Goal: Transaction & Acquisition: Purchase product/service

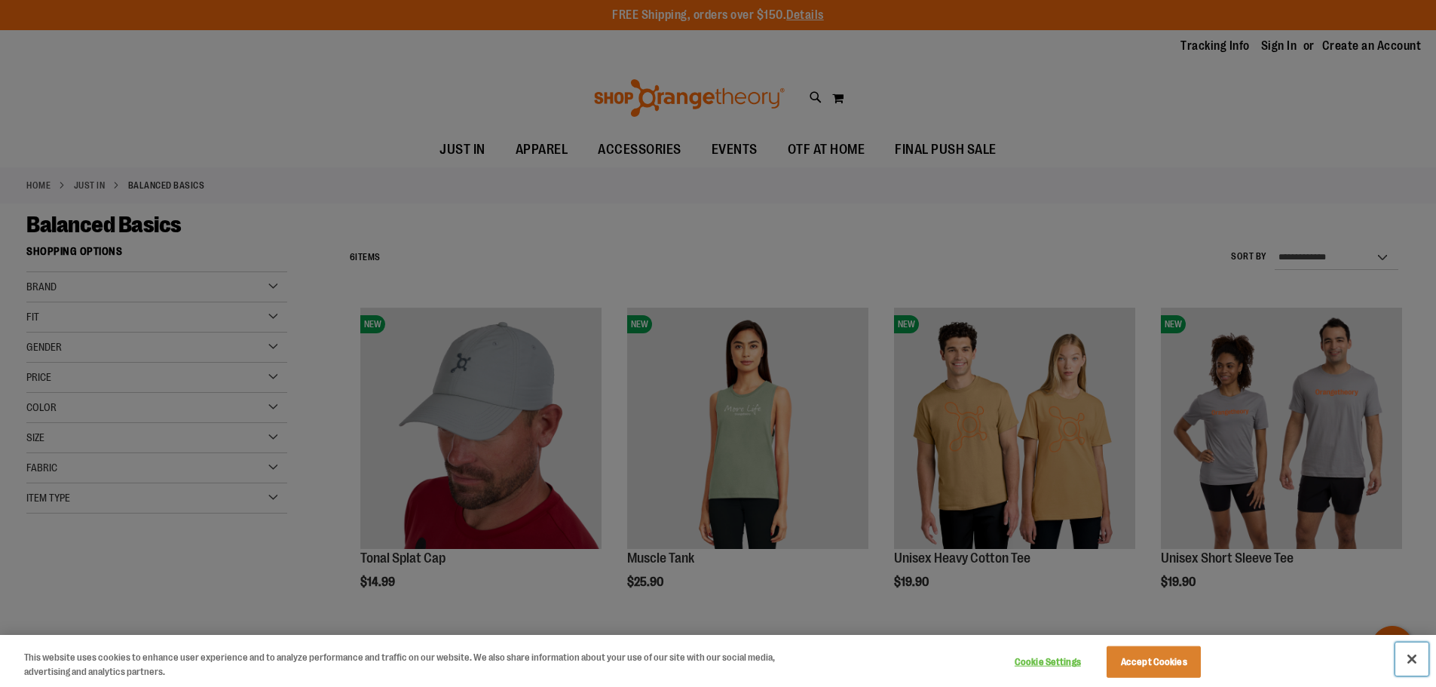
click at [1409, 660] on button "Close" at bounding box center [1411, 658] width 33 height 33
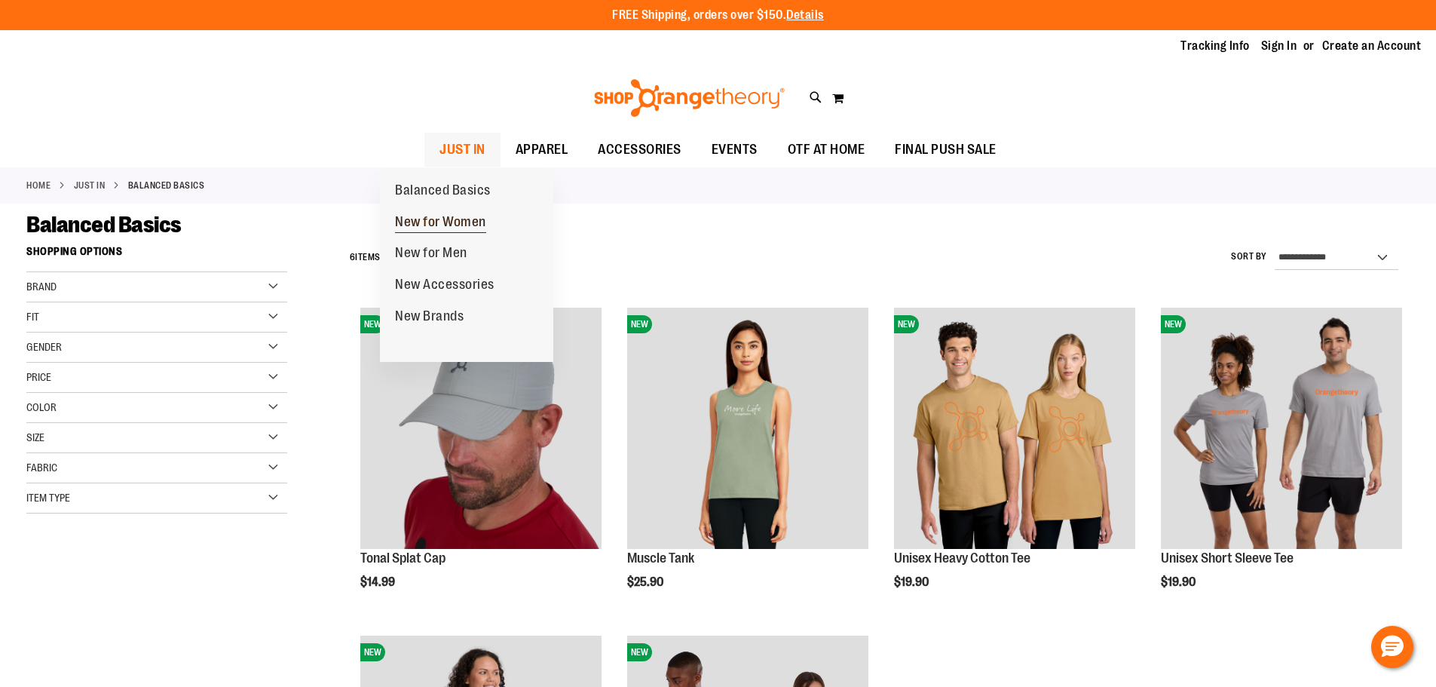
click at [427, 225] on span "New for Women" at bounding box center [440, 223] width 91 height 19
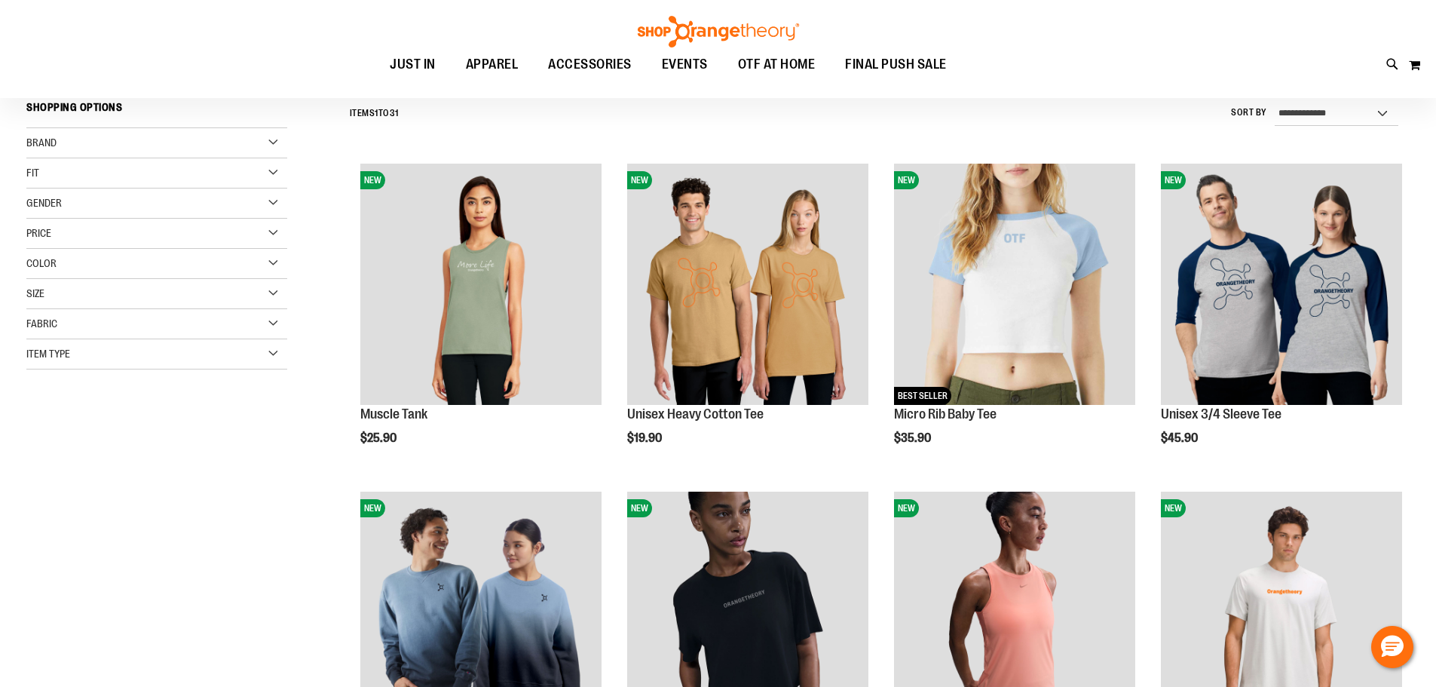
scroll to position [150, 0]
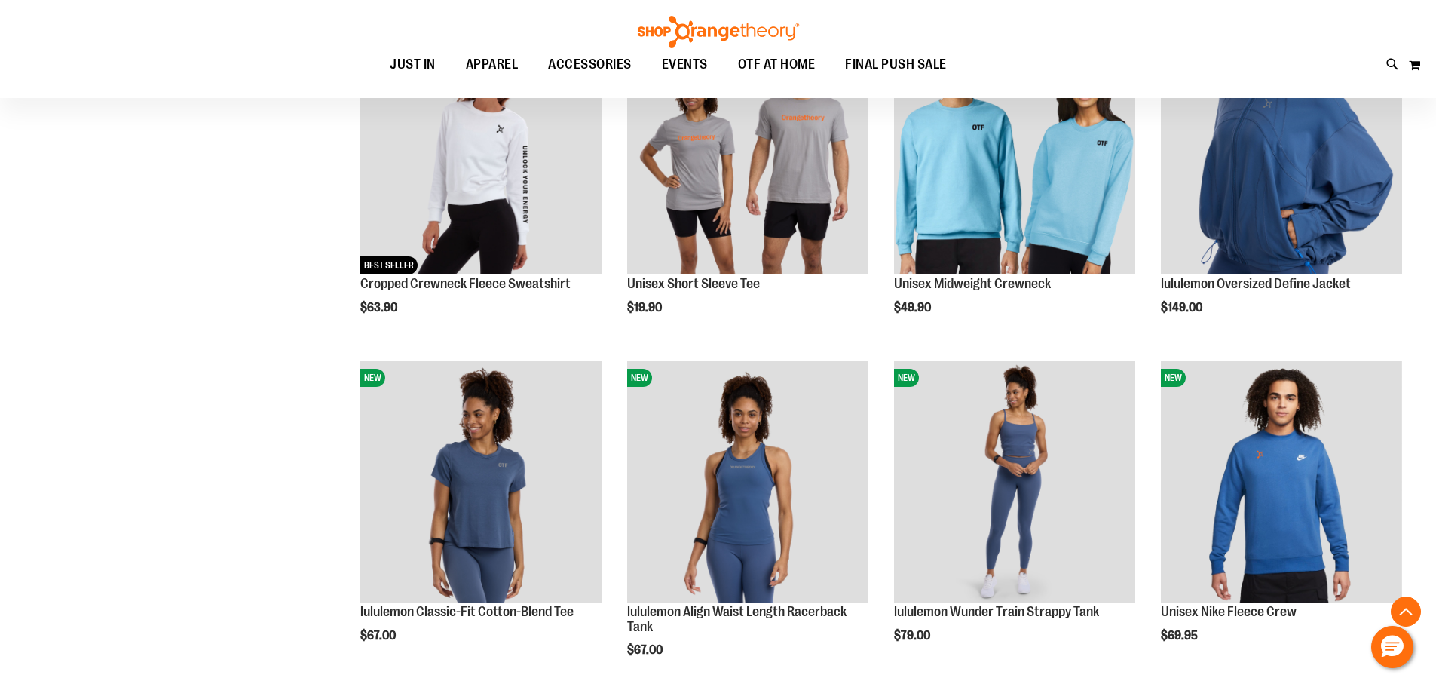
scroll to position [1281, 0]
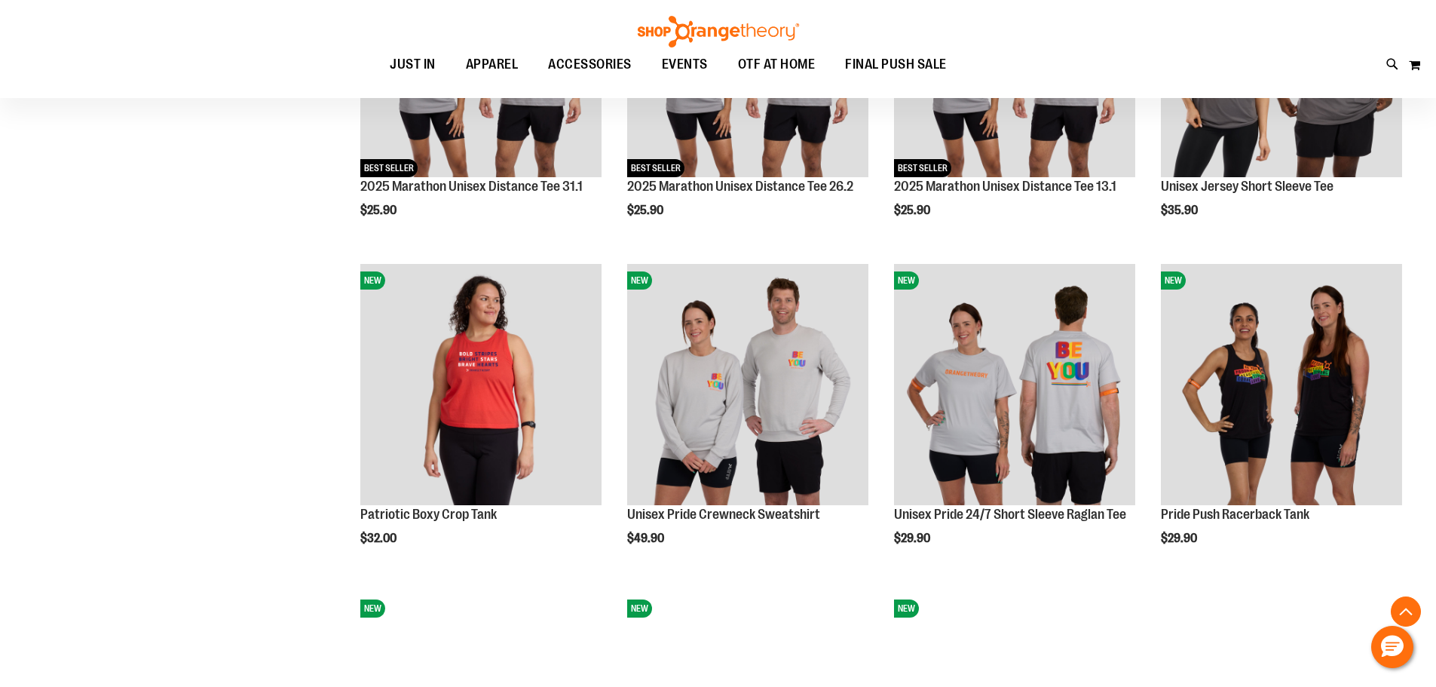
scroll to position [2035, 0]
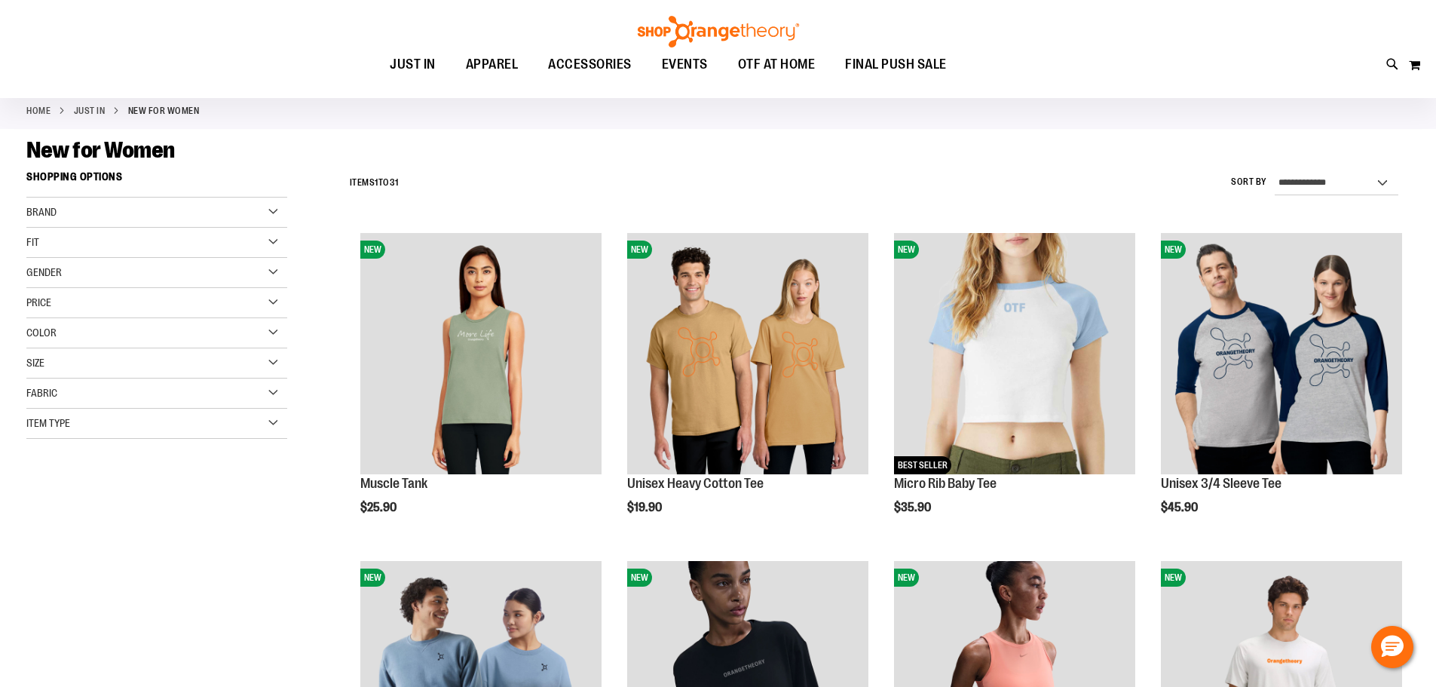
scroll to position [51, 0]
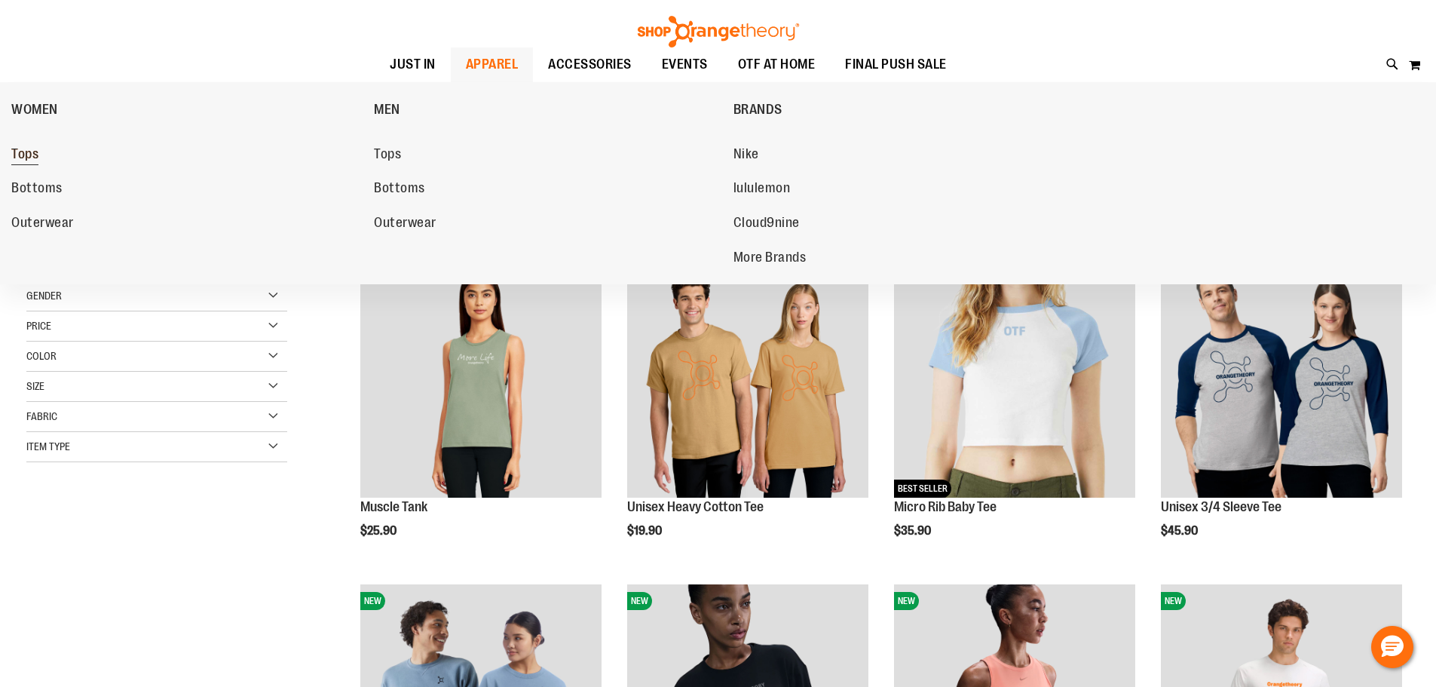
click at [26, 163] on span "Tops" at bounding box center [24, 155] width 27 height 19
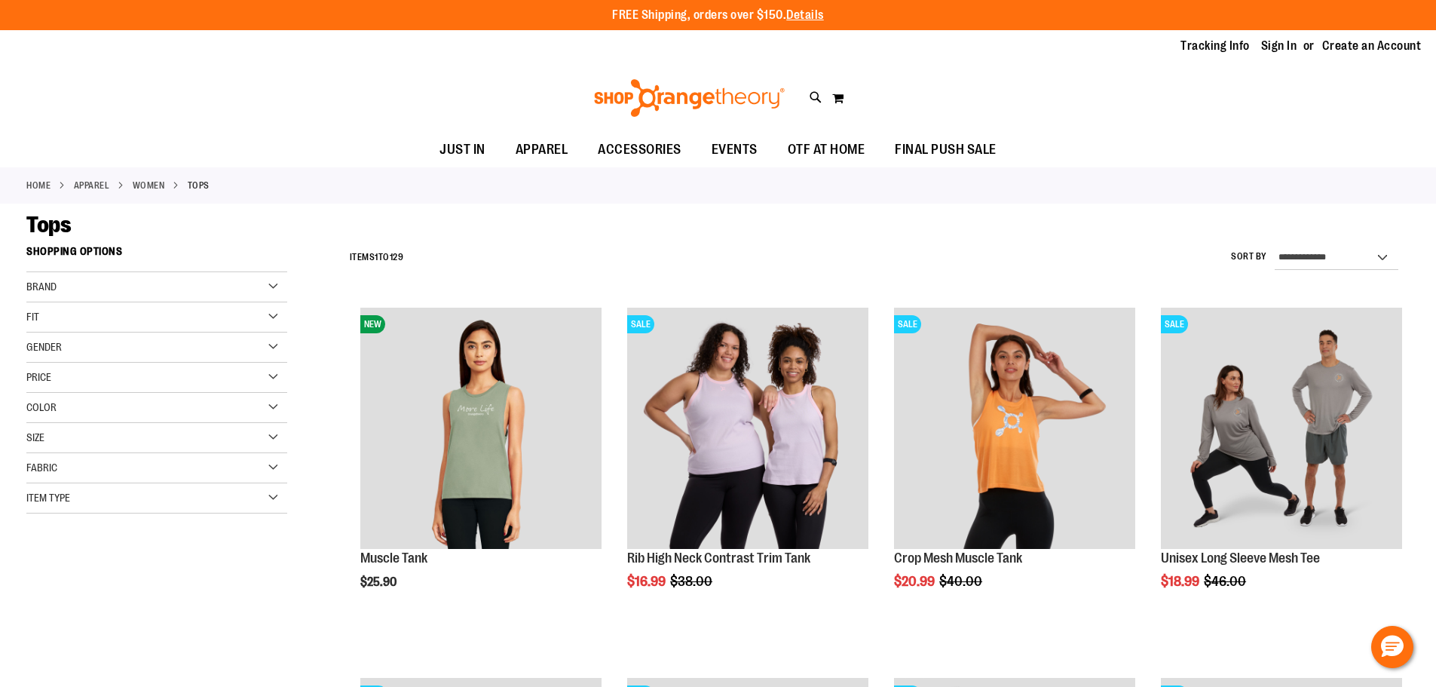
click at [159, 316] on div "Fit" at bounding box center [156, 317] width 261 height 30
click at [66, 375] on link "Muscle 5 items" at bounding box center [148, 380] width 250 height 16
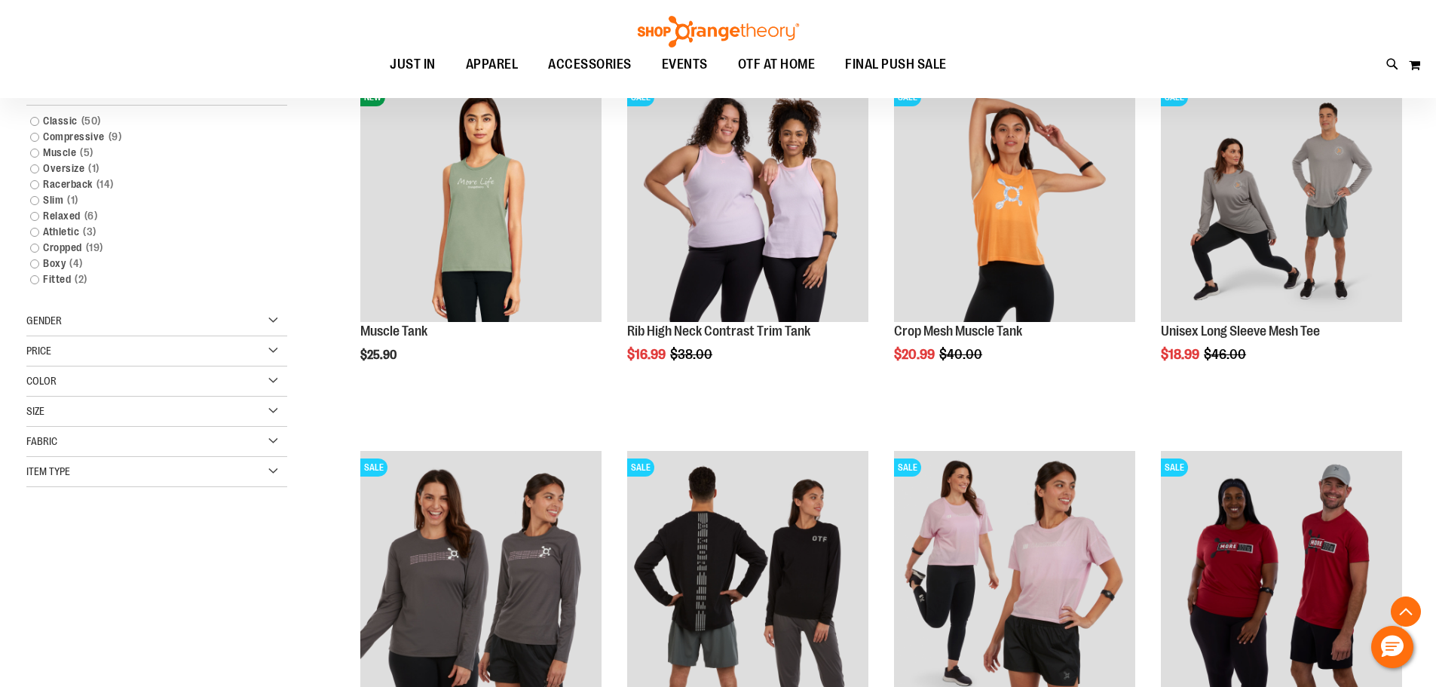
scroll to position [238, 0]
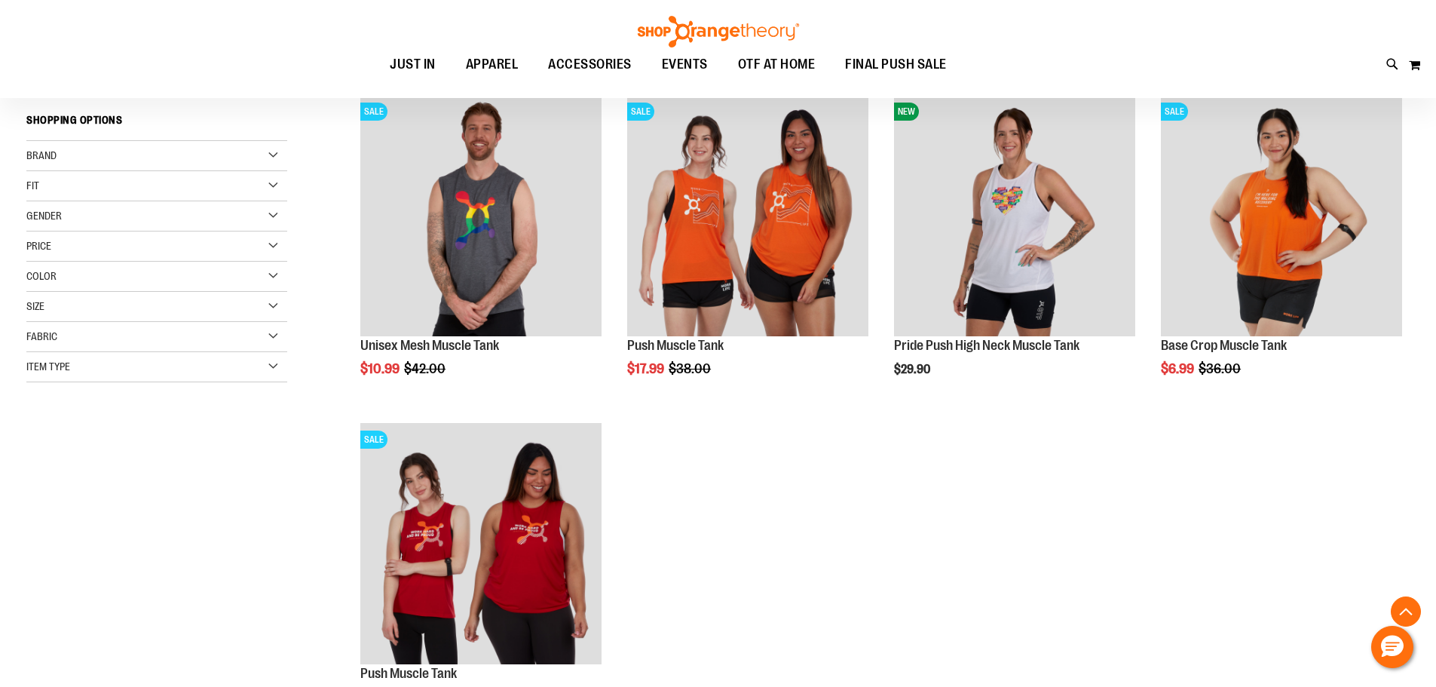
scroll to position [238, 0]
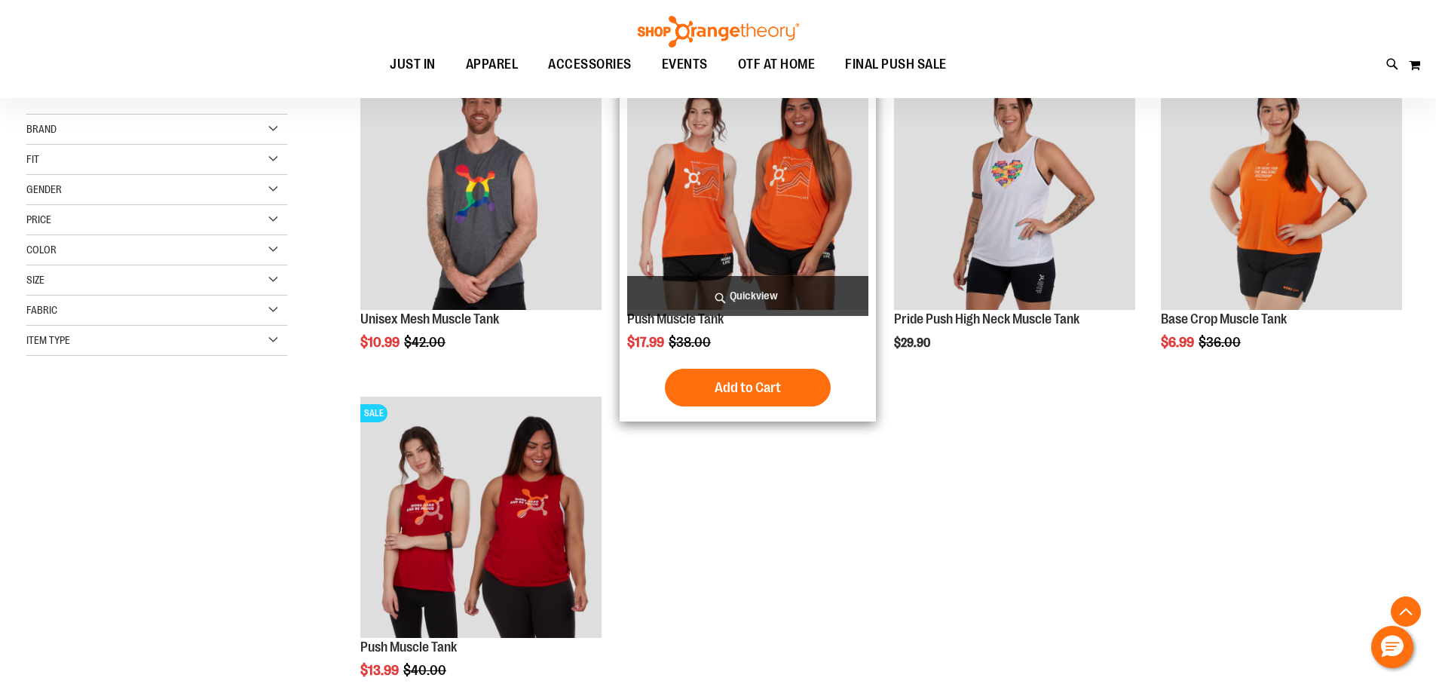
click at [733, 221] on img "product" at bounding box center [747, 189] width 241 height 241
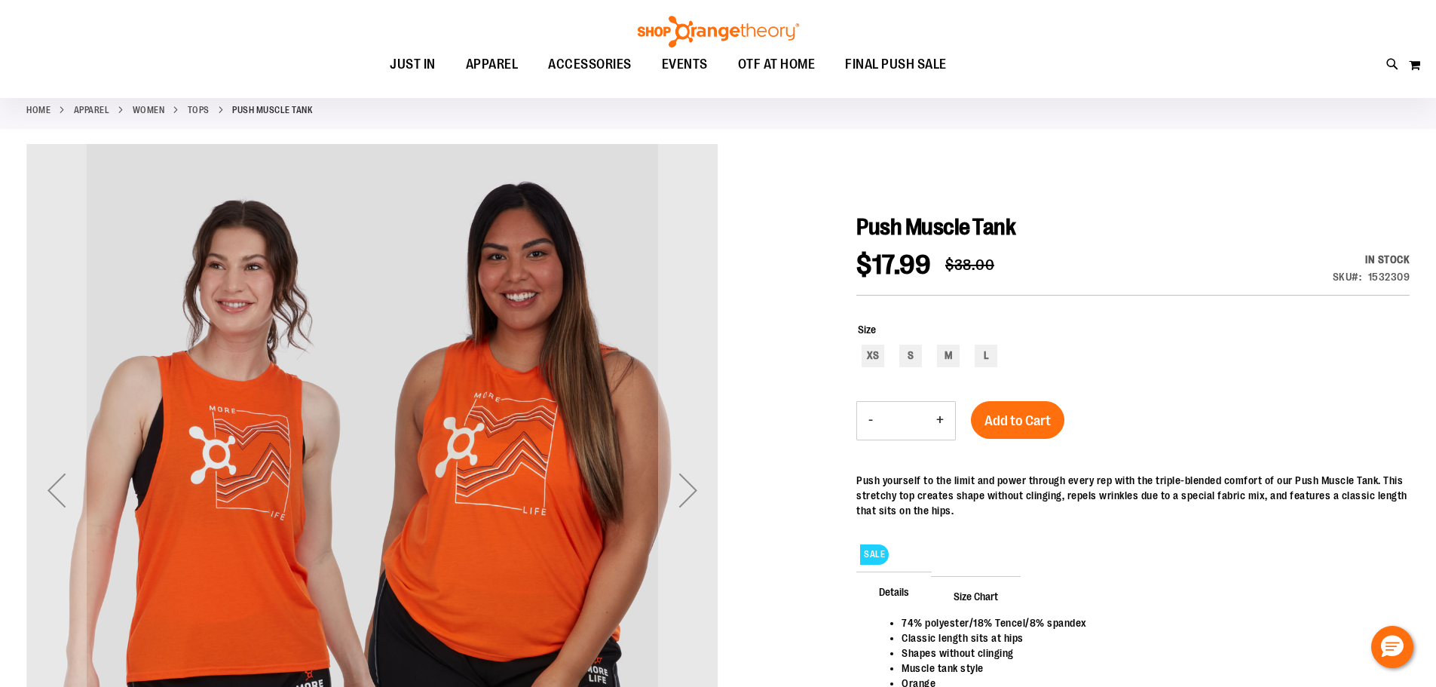
scroll to position [150, 0]
